Goal: Task Accomplishment & Management: Use online tool/utility

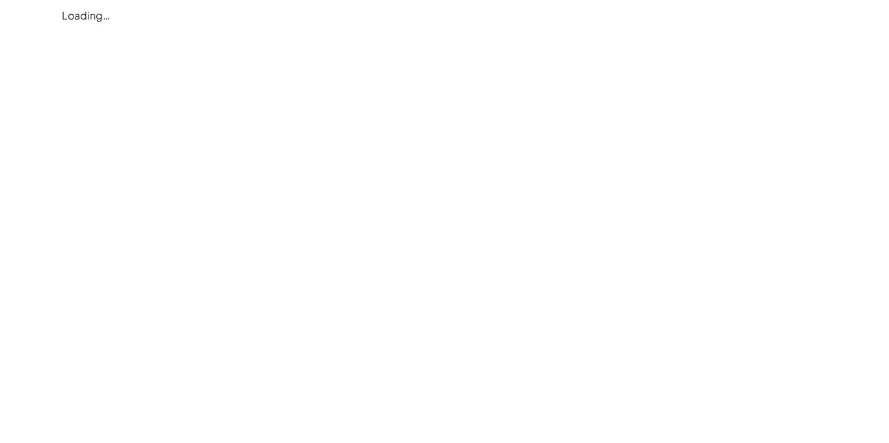
click at [0, 0] on div "Loading…" at bounding box center [0, 0] width 0 height 0
click at [94, 17] on div "Loading…" at bounding box center [444, 15] width 781 height 31
click at [0, 0] on div "Loading…" at bounding box center [0, 0] width 0 height 0
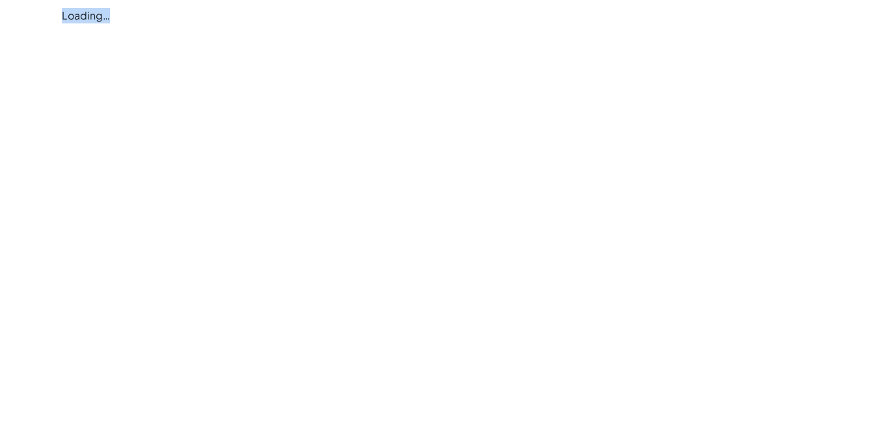
click at [0, 0] on div "Loading…" at bounding box center [0, 0] width 0 height 0
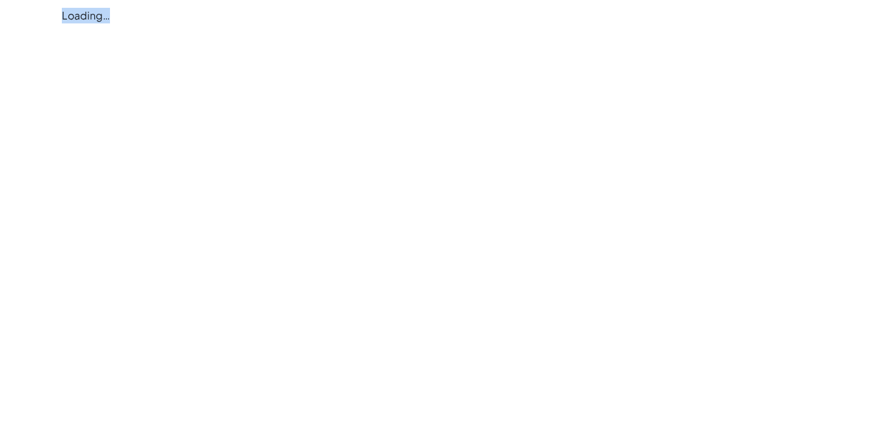
click at [0, 0] on div "Loading…" at bounding box center [0, 0] width 0 height 0
